Goal: Task Accomplishment & Management: Use online tool/utility

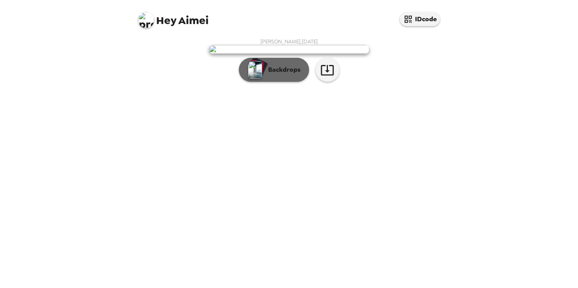
click at [292, 75] on p "Backdrops" at bounding box center [282, 70] width 37 height 10
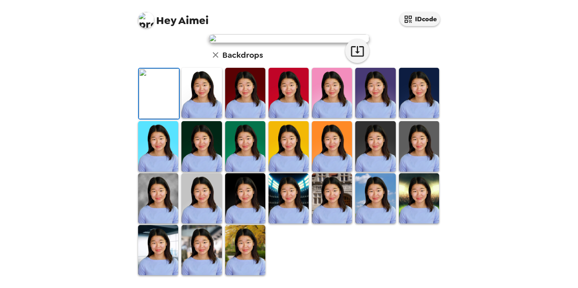
scroll to position [61, 0]
click at [204, 118] on img at bounding box center [201, 93] width 40 height 50
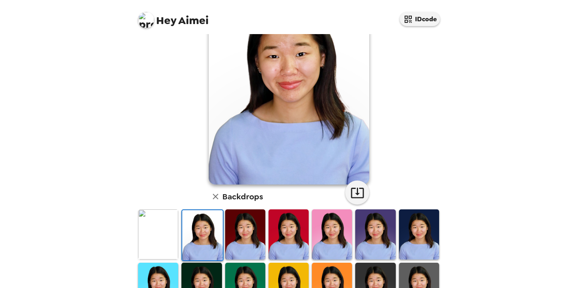
scroll to position [0, 0]
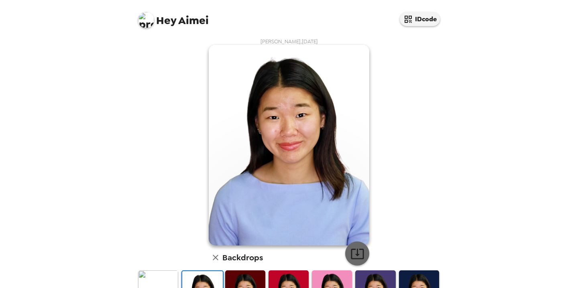
click at [354, 261] on icon "button" at bounding box center [357, 254] width 14 height 14
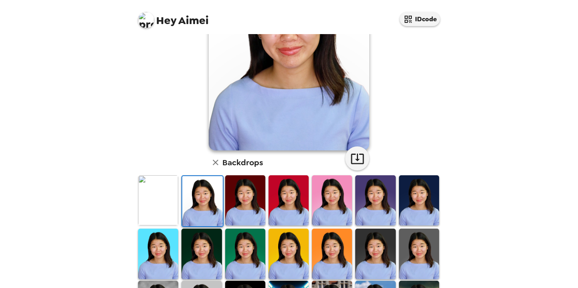
scroll to position [130, 0]
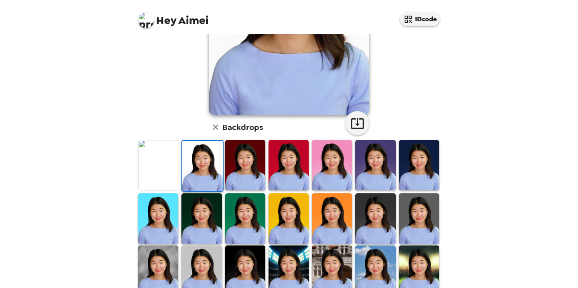
click at [290, 207] on img at bounding box center [289, 218] width 40 height 50
